Goal: Information Seeking & Learning: Learn about a topic

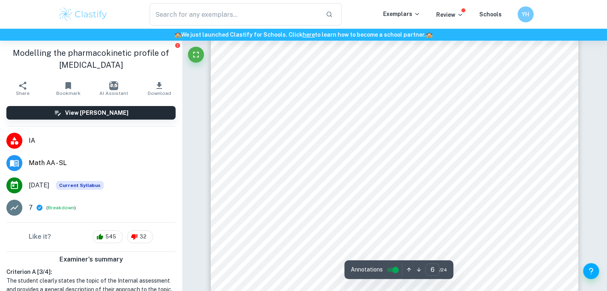
scroll to position [2742, 0]
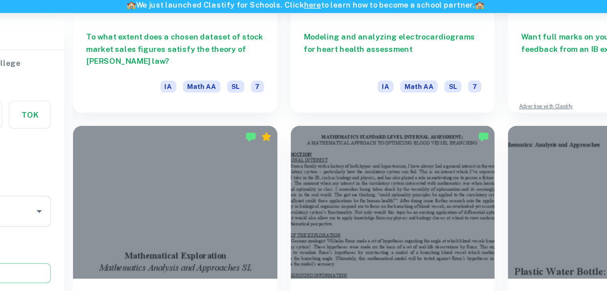
scroll to position [339, 0]
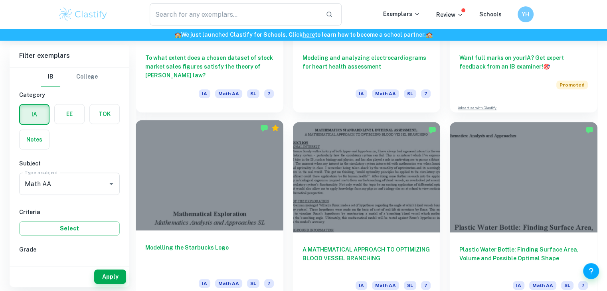
click at [257, 173] on div at bounding box center [210, 175] width 148 height 111
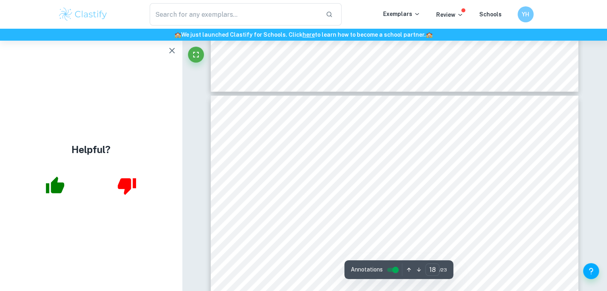
scroll to position [8909, 0]
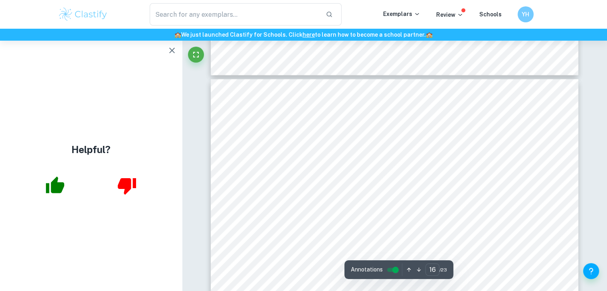
type input "15"
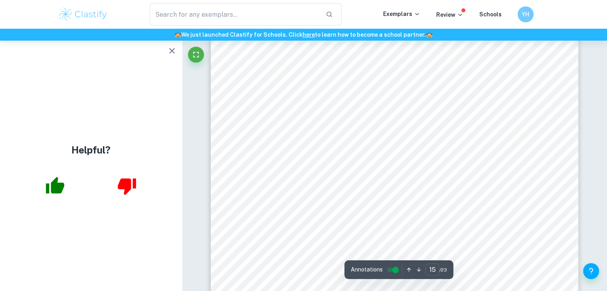
scroll to position [7420, 0]
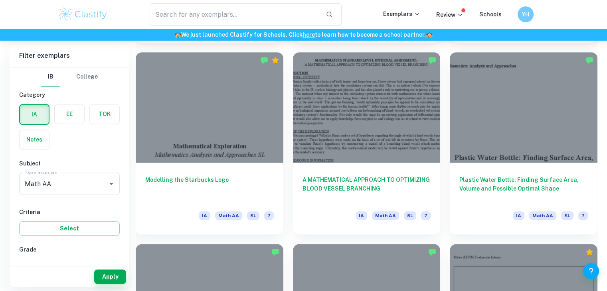
scroll to position [408, 0]
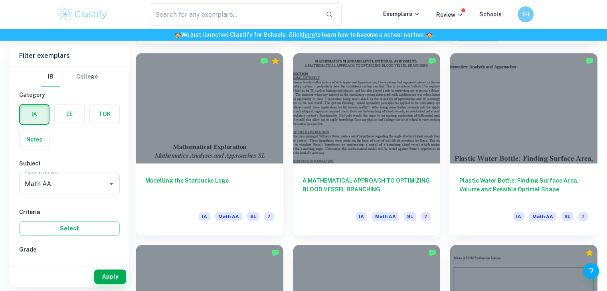
click at [444, 153] on div "Plastic Water Bottle: Finding Surface Area, Volume and Possible Optimal Shape I…" at bounding box center [518, 140] width 157 height 192
click at [446, 64] on div "Plastic Water Bottle: Finding Surface Area, Volume and Possible Optimal Shape I…" at bounding box center [518, 140] width 157 height 192
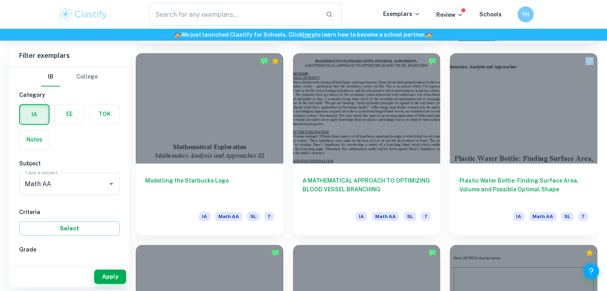
click at [446, 64] on div "Plastic Water Bottle: Finding Surface Area, Volume and Possible Optimal Shape I…" at bounding box center [518, 140] width 157 height 192
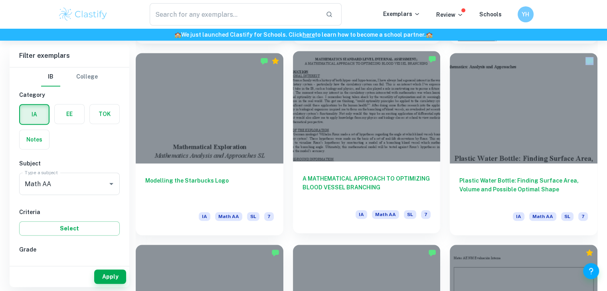
click at [396, 129] on div at bounding box center [367, 106] width 148 height 111
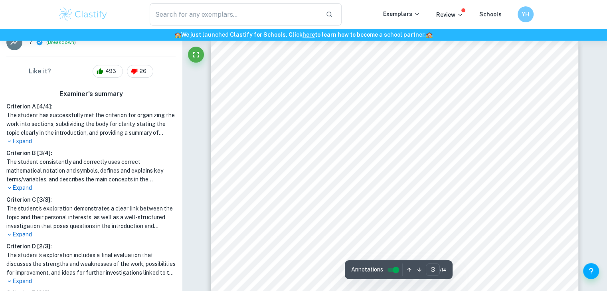
scroll to position [1103, 0]
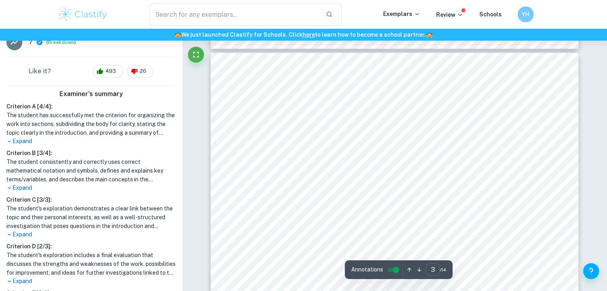
click at [404, 93] on span "tube. The amount of work which must be done can be expressed as being equivalen…" at bounding box center [394, 94] width 341 height 7
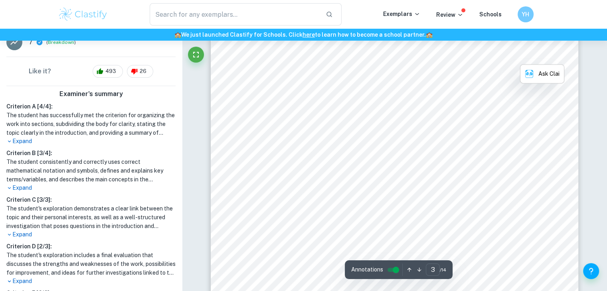
scroll to position [1163, 0]
click at [317, 59] on span "work which must be done by the heart to pump that blood around the body. This, …" at bounding box center [394, 60] width 341 height 7
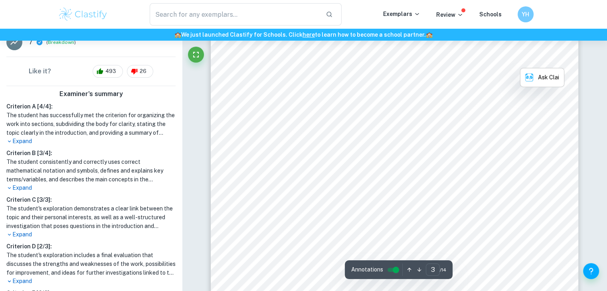
click at [310, 83] on span "vessel by minimizing the hydraulic resistance to blood flow in blood vessels." at bounding box center [328, 85] width 209 height 7
click at [313, 78] on span "biologically “optimizing” it. Critically, the first mathematical model which I …" at bounding box center [394, 76] width 341 height 7
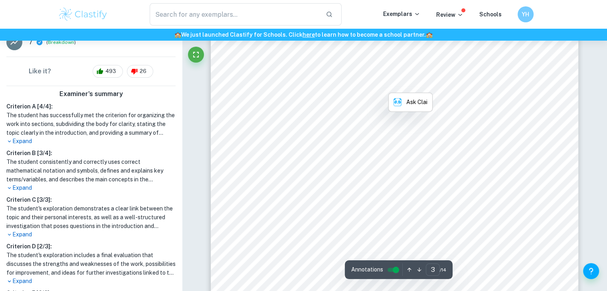
click at [313, 78] on span "biologically “optimizing” it. Critically, the first mathematical model which I …" at bounding box center [394, 76] width 341 height 7
click at [263, 71] on span "need to be expended by the body in order to sustain the circulatory system, imp…" at bounding box center [394, 68] width 341 height 7
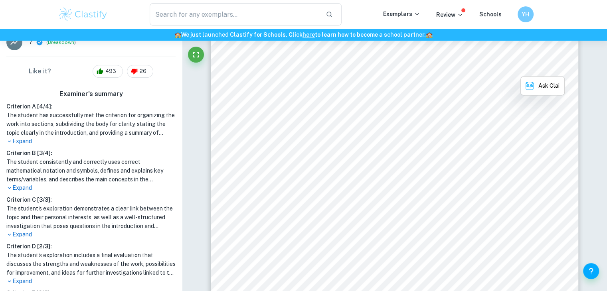
click at [263, 71] on span "need to be expended by the body in order to sustain the circulatory system, imp…" at bounding box center [394, 68] width 341 height 7
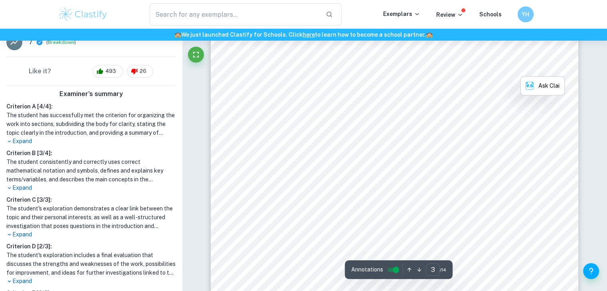
click at [299, 67] on span "need to be expended by the body in order to sustain the circulatory system, imp…" at bounding box center [394, 68] width 341 height 7
click at [295, 75] on span "biologically “optimizing” it. Critically, the first mathematical model which I …" at bounding box center [394, 76] width 341 height 7
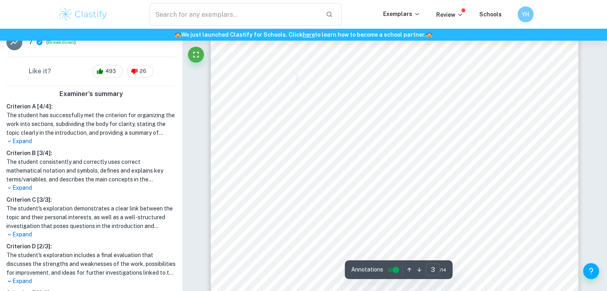
click at [295, 75] on span "biologically “optimizing” it. Critically, the first mathematical model which I …" at bounding box center [394, 76] width 341 height 7
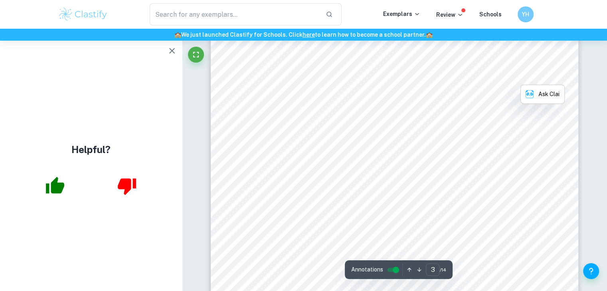
scroll to position [0, 0]
click at [295, 75] on span "biologically “optimizing” it. Critically, the first mathematical model which I …" at bounding box center [394, 76] width 341 height 7
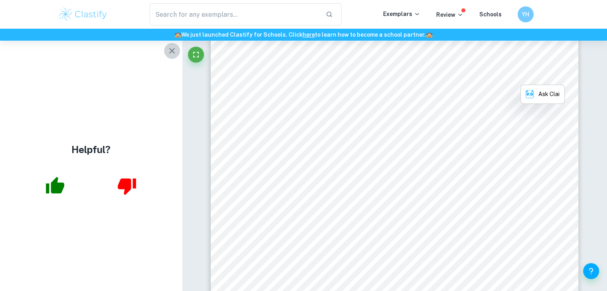
click at [178, 53] on button "button" at bounding box center [172, 51] width 16 height 16
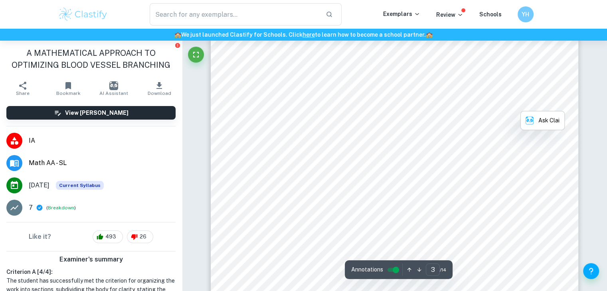
scroll to position [1148, 0]
click at [335, 96] on span "vessel by minimizing the hydraulic resistance to blood flow in blood vessels." at bounding box center [328, 99] width 209 height 7
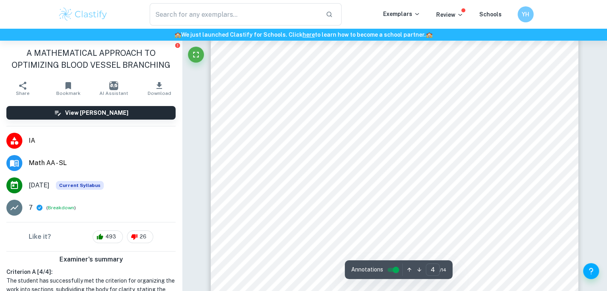
scroll to position [1816, 0]
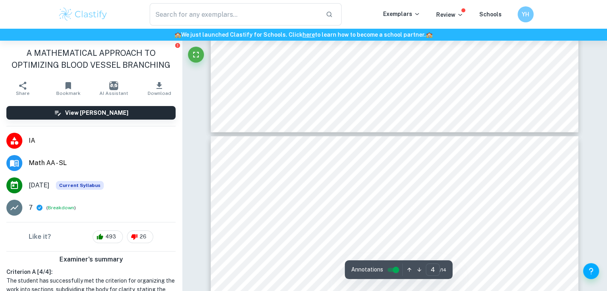
type input "5"
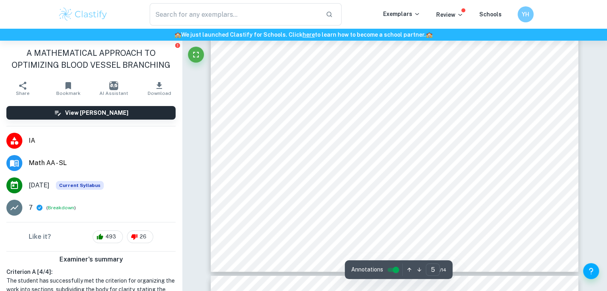
scroll to position [2453, 0]
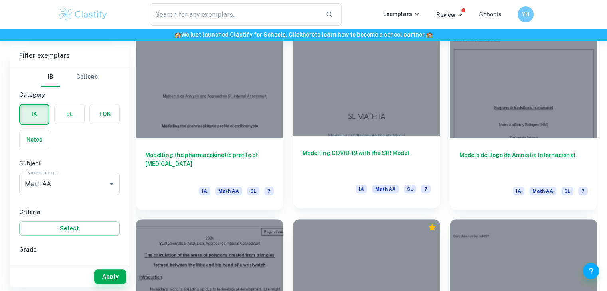
scroll to position [626, 0]
click at [347, 194] on div "IA Math AA SL 7" at bounding box center [367, 191] width 129 height 14
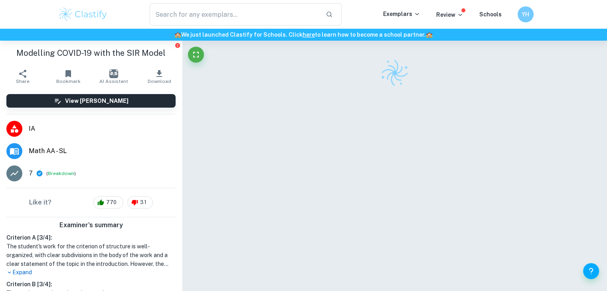
scroll to position [19, 0]
